Goal: Find specific page/section: Find specific page/section

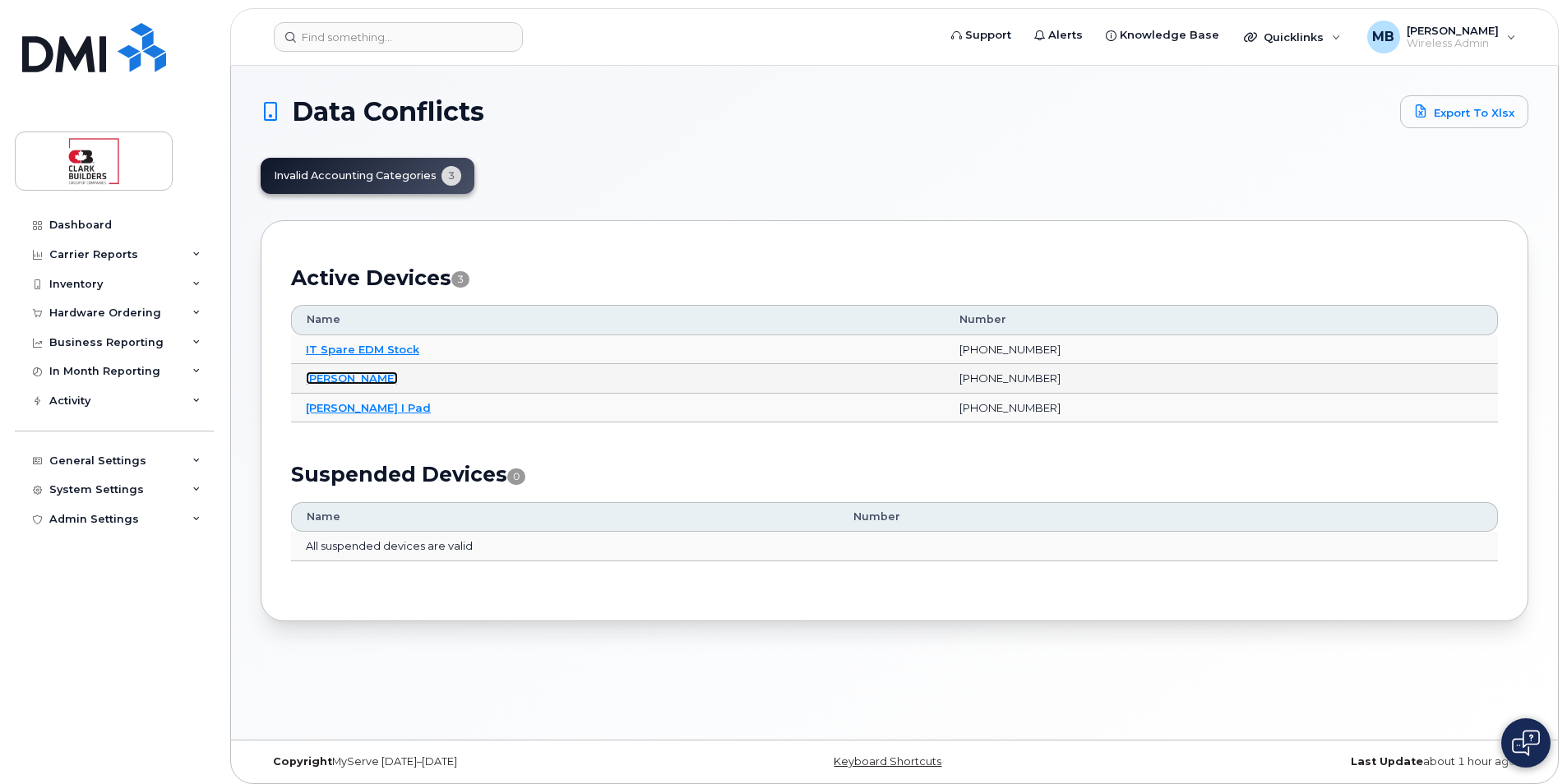
click at [355, 378] on link "[PERSON_NAME]" at bounding box center [351, 378] width 92 height 13
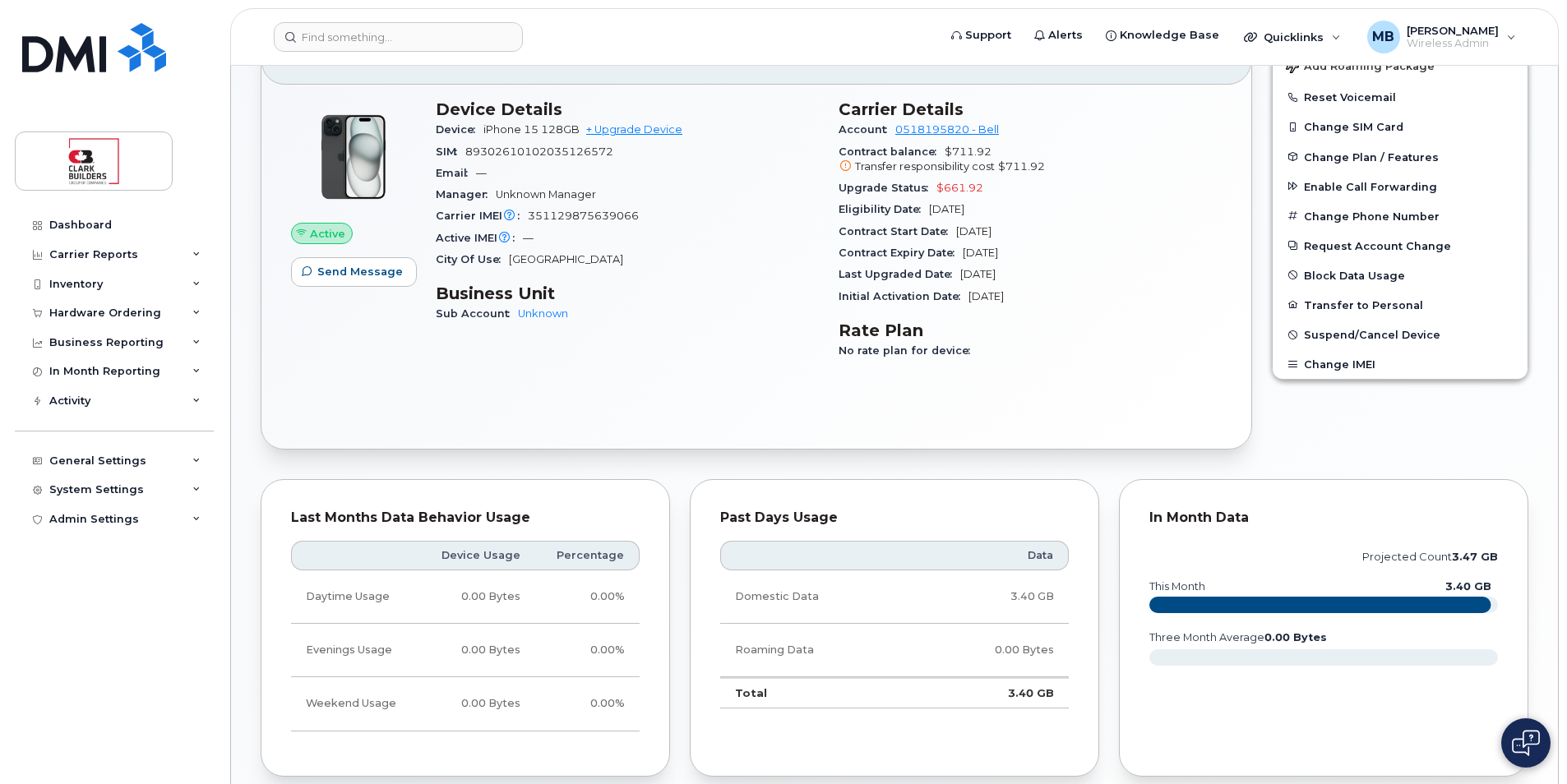
scroll to position [205, 0]
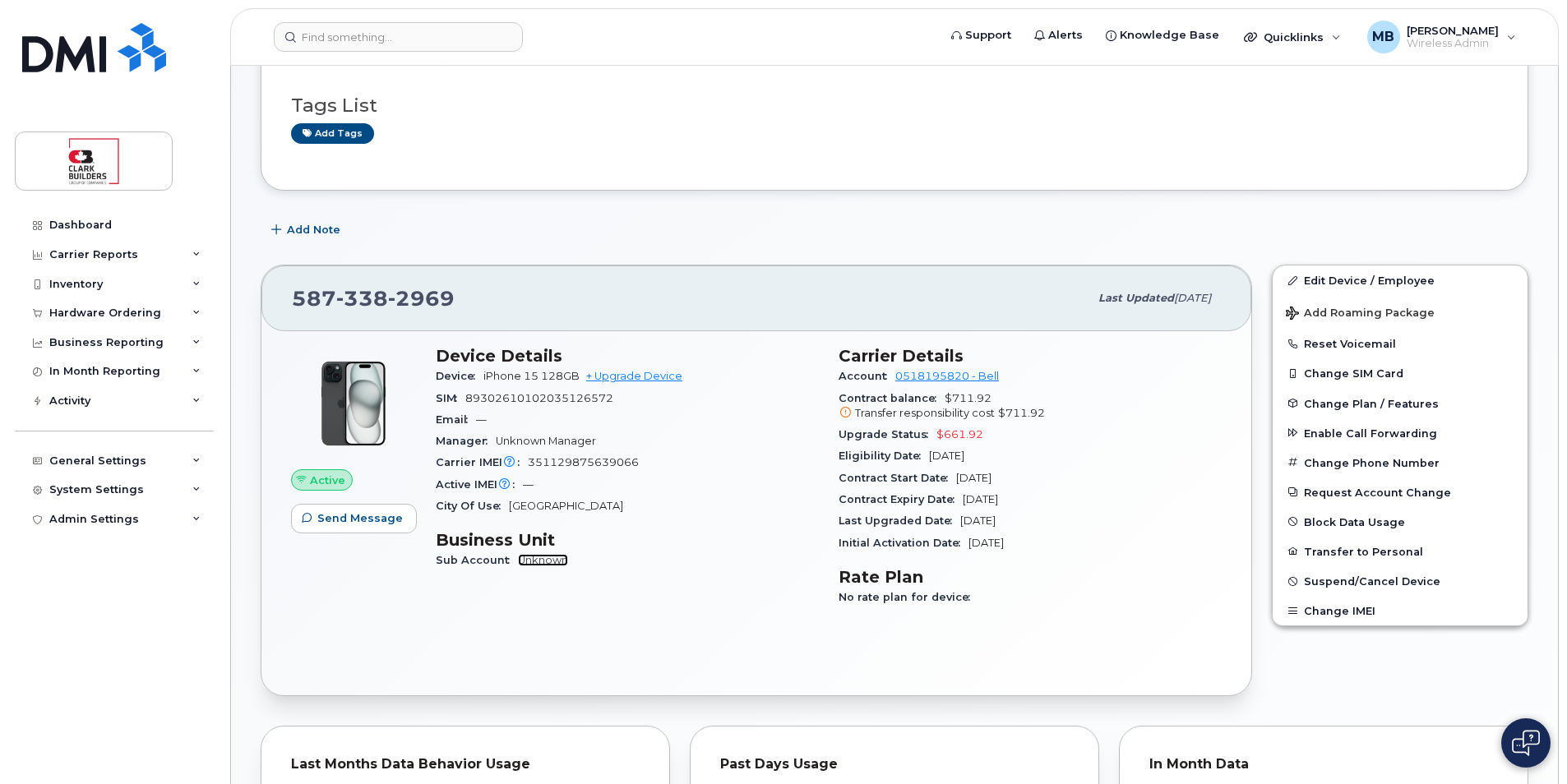
click at [544, 563] on link "Unknown" at bounding box center [542, 560] width 50 height 13
click at [104, 58] on img at bounding box center [94, 48] width 144 height 49
